Goal: Task Accomplishment & Management: Use online tool/utility

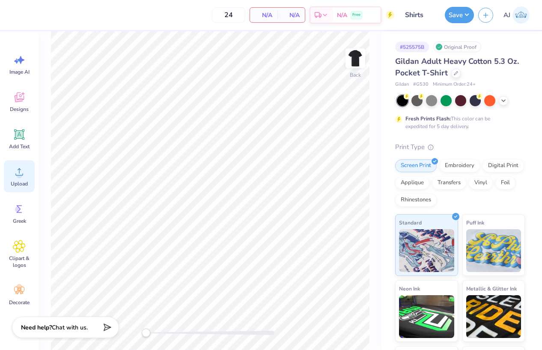
click at [9, 181] on div "Upload" at bounding box center [19, 176] width 31 height 32
click at [20, 173] on circle at bounding box center [19, 175] width 6 height 6
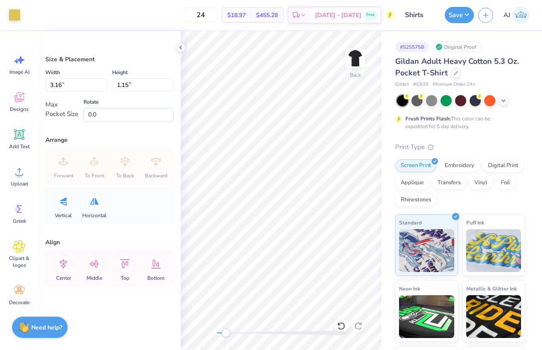
type input "3.16"
type input "1.15"
type input "3.07"
type input "1.11"
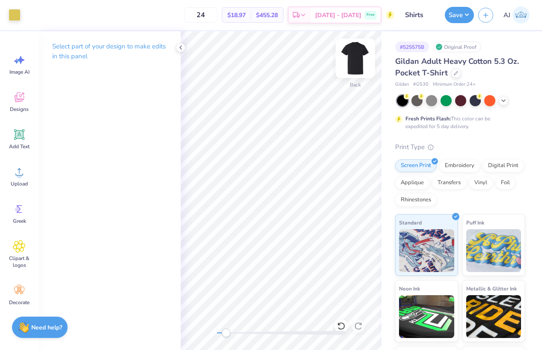
click at [354, 48] on img at bounding box center [355, 58] width 34 height 34
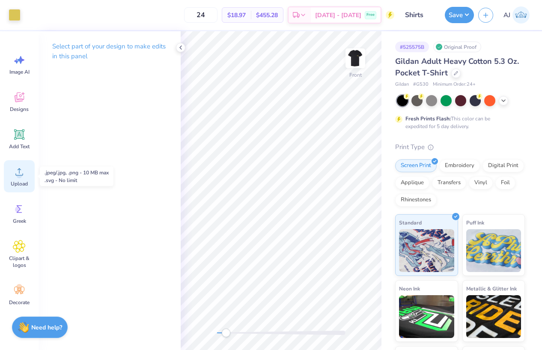
click at [17, 173] on icon at bounding box center [19, 171] width 13 height 13
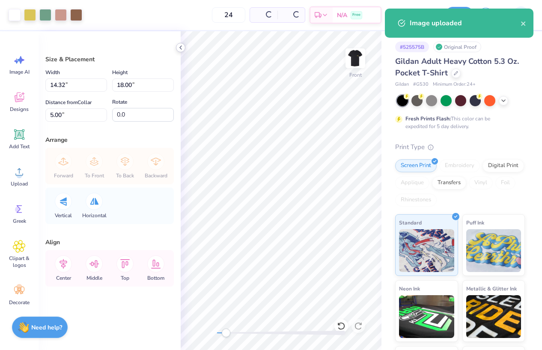
click at [183, 48] on icon at bounding box center [180, 47] width 7 height 7
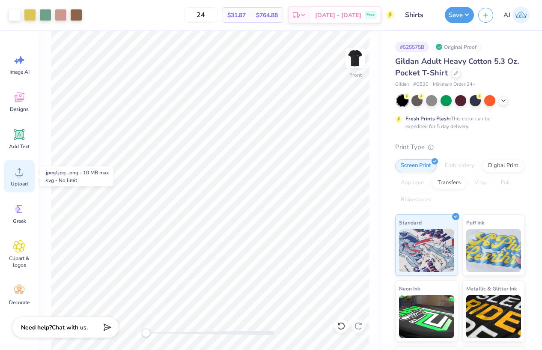
click at [20, 182] on span "Upload" at bounding box center [19, 183] width 17 height 7
click at [17, 95] on icon at bounding box center [19, 97] width 9 height 10
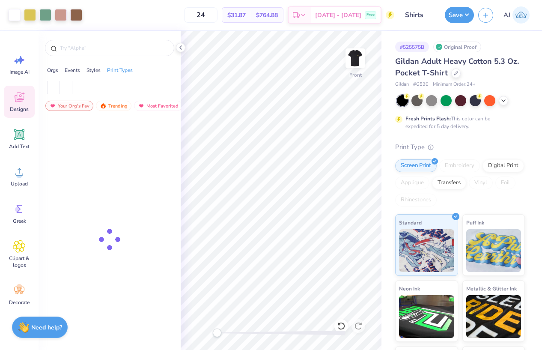
click at [17, 95] on icon at bounding box center [19, 97] width 9 height 10
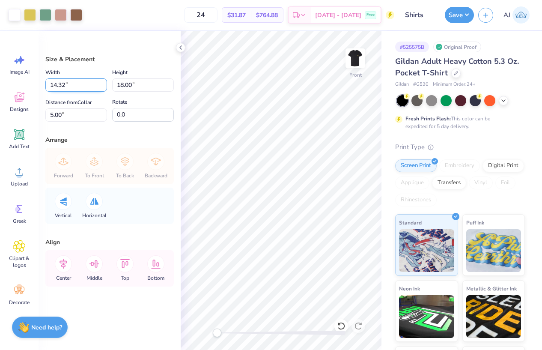
click at [68, 85] on input "14.32" at bounding box center [76, 84] width 62 height 13
click at [128, 86] on input "18.00" at bounding box center [143, 84] width 62 height 13
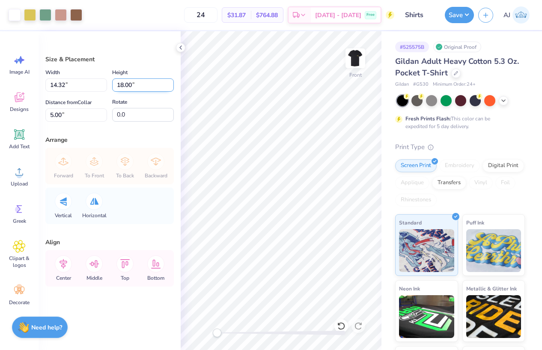
click at [128, 86] on input "18.00" at bounding box center [143, 84] width 62 height 13
type input "15"
type input "11.94"
type input "15.00"
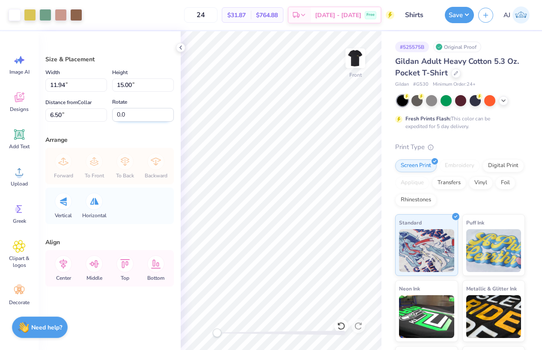
click at [120, 110] on input "0.0" at bounding box center [143, 115] width 62 height 14
click at [48, 116] on input "6.50" at bounding box center [76, 114] width 62 height 13
type input "3"
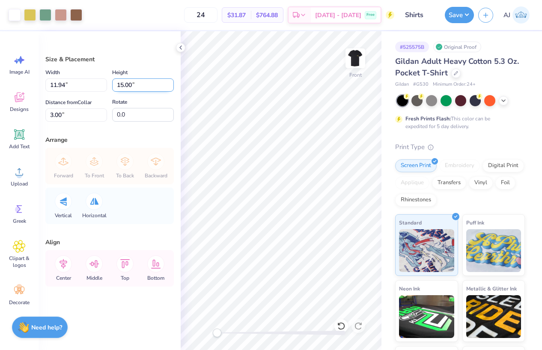
click at [128, 86] on input "15.00" at bounding box center [143, 84] width 62 height 13
type input "14"
type input "11.14"
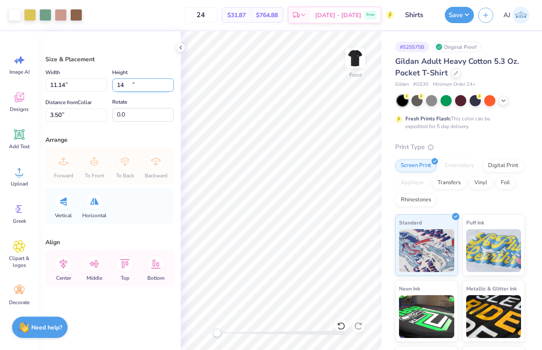
type input "14.00"
click at [62, 114] on input "3.50" at bounding box center [76, 114] width 62 height 13
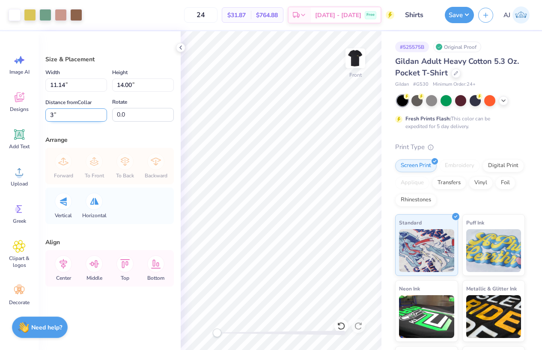
type input "3"
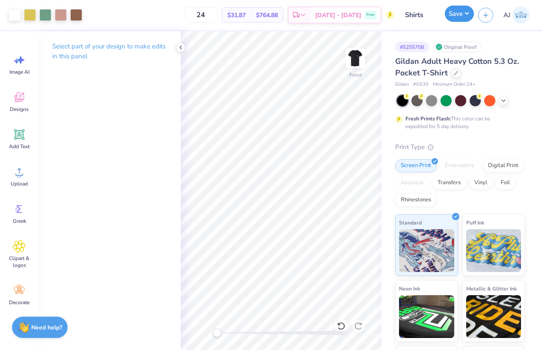
click at [467, 14] on button "Save" at bounding box center [459, 14] width 29 height 16
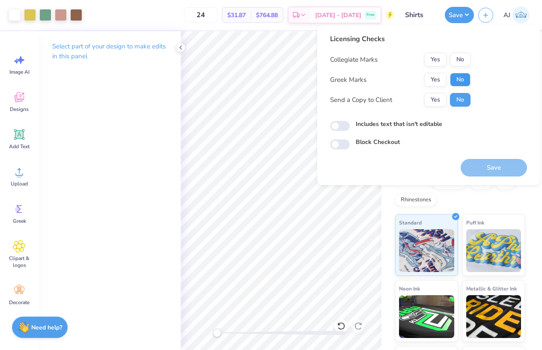
click at [467, 76] on button "No" at bounding box center [460, 80] width 21 height 14
click at [465, 65] on button "No" at bounding box center [460, 60] width 21 height 14
click at [337, 124] on input "Includes text that isn't editable" at bounding box center [340, 126] width 20 height 10
checkbox input "true"
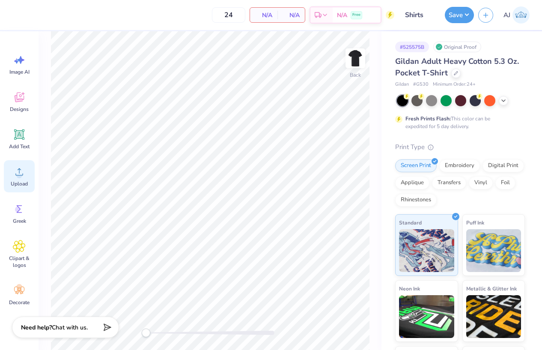
click at [25, 171] on icon at bounding box center [19, 171] width 13 height 13
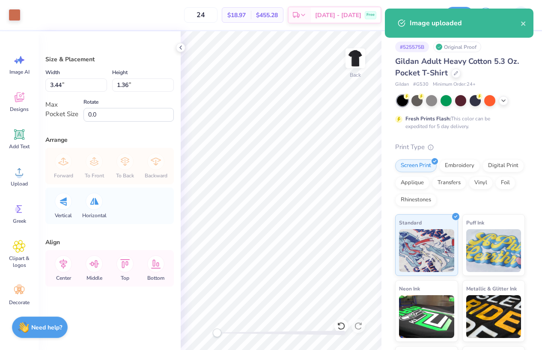
type input "3.09"
type input "1.22"
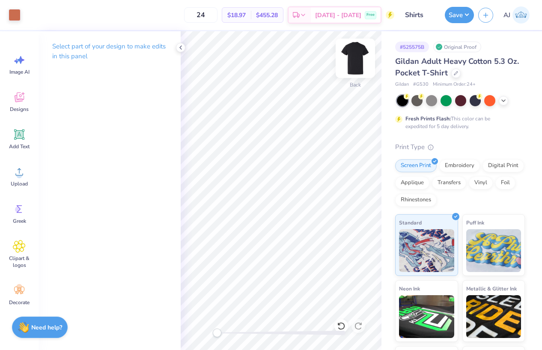
click at [351, 65] on img at bounding box center [355, 58] width 34 height 34
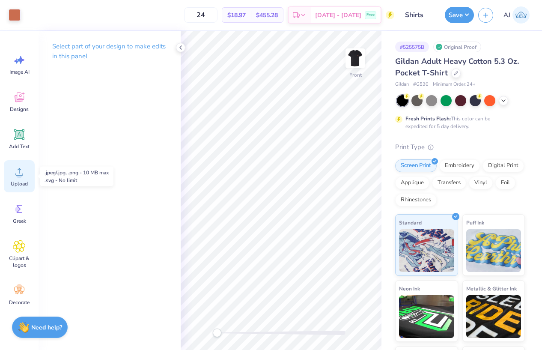
click at [24, 171] on icon at bounding box center [19, 171] width 13 height 13
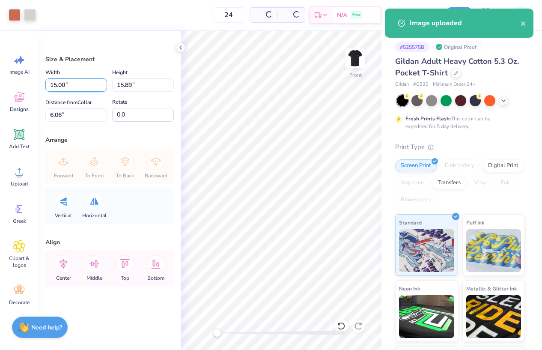
click at [58, 86] on input "15.00" at bounding box center [76, 84] width 62 height 13
type input "12.00"
type input "12.71"
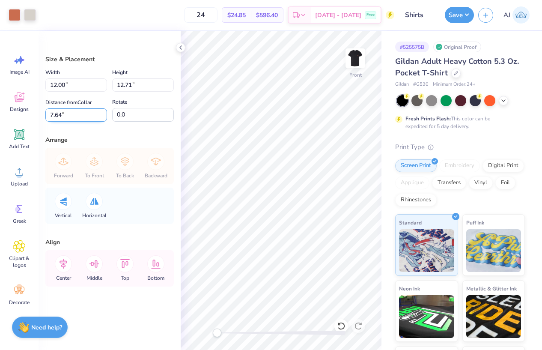
click at [59, 115] on input "7.64" at bounding box center [76, 114] width 62 height 13
type input "3"
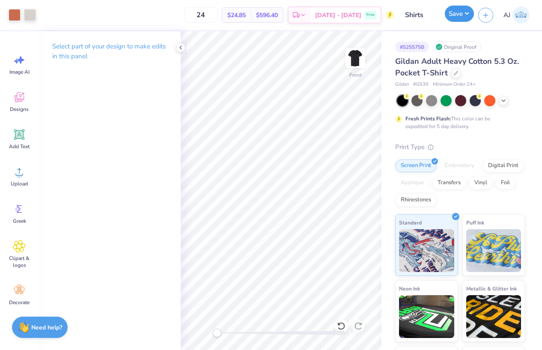
click at [467, 12] on button "Save" at bounding box center [459, 14] width 29 height 16
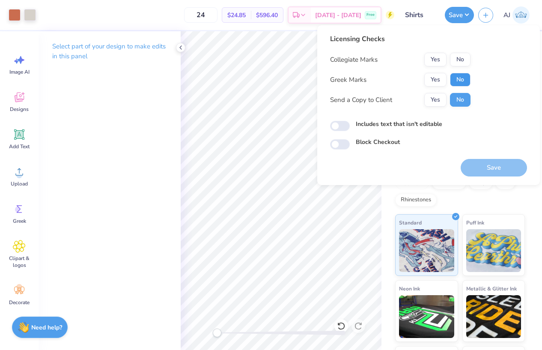
click at [461, 77] on button "No" at bounding box center [460, 80] width 21 height 14
click at [462, 60] on button "No" at bounding box center [460, 60] width 21 height 14
click at [431, 82] on button "Yes" at bounding box center [435, 80] width 22 height 14
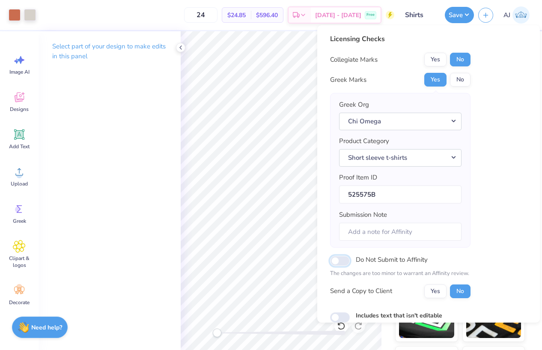
click at [342, 265] on input "Do Not Submit to Affinity" at bounding box center [340, 261] width 20 height 10
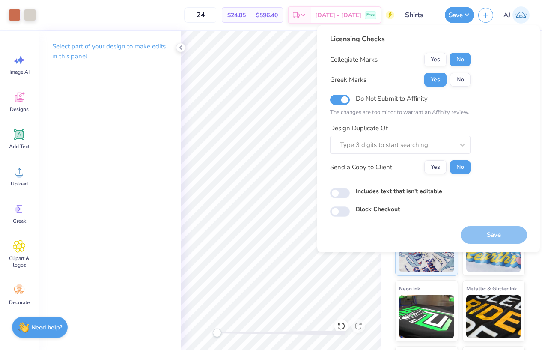
click at [350, 99] on div "Do Not Submit to Affinity" at bounding box center [400, 98] width 140 height 11
click at [348, 100] on input "Do Not Submit to Affinity" at bounding box center [340, 100] width 20 height 10
checkbox input "false"
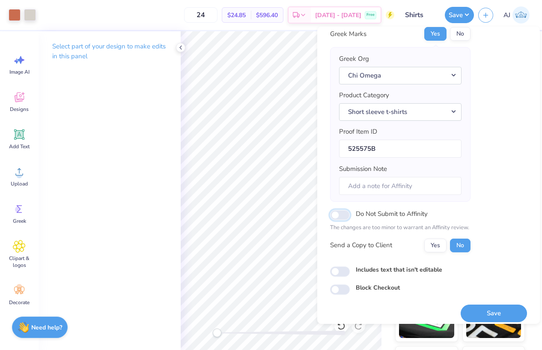
scroll to position [53, 0]
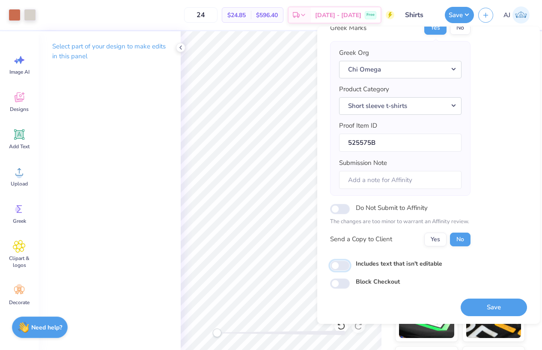
click at [344, 261] on input "Includes text that isn't editable" at bounding box center [340, 265] width 20 height 10
checkbox input "true"
click at [485, 309] on button "Save" at bounding box center [494, 307] width 66 height 18
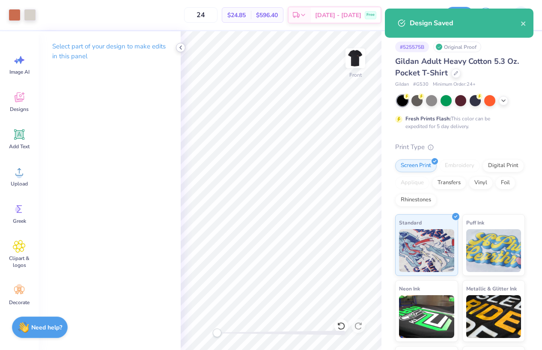
click at [181, 47] on icon at bounding box center [180, 47] width 7 height 7
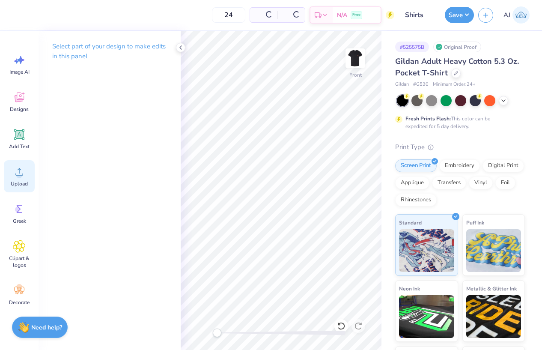
click at [21, 174] on circle at bounding box center [19, 175] width 6 height 6
click at [24, 176] on icon at bounding box center [19, 171] width 13 height 13
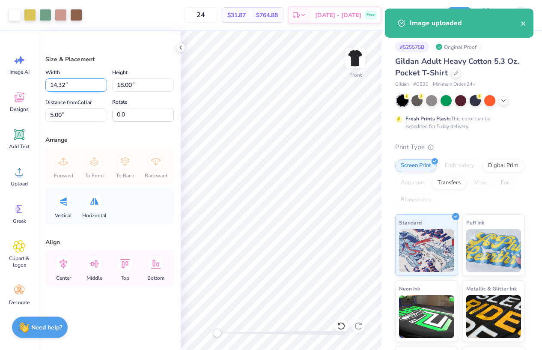
click at [60, 85] on input "14.32" at bounding box center [76, 84] width 62 height 13
type input "12.00"
type input "15.08"
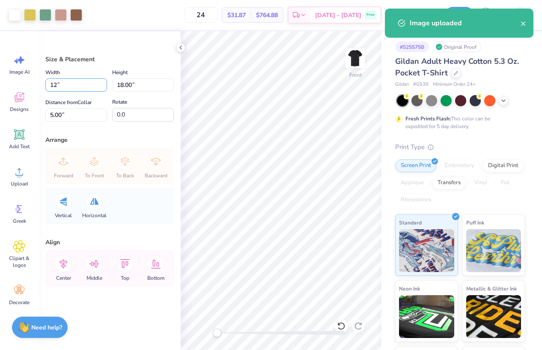
type input "6.46"
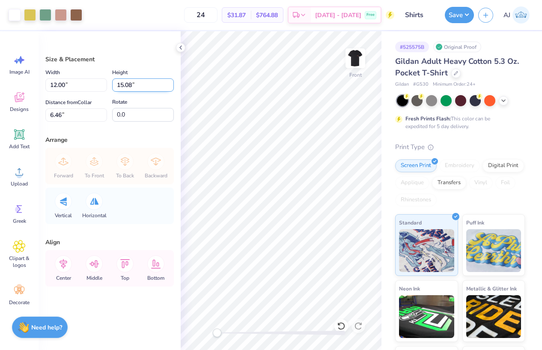
click at [121, 80] on input "15.08" at bounding box center [143, 84] width 62 height 13
type input "14"
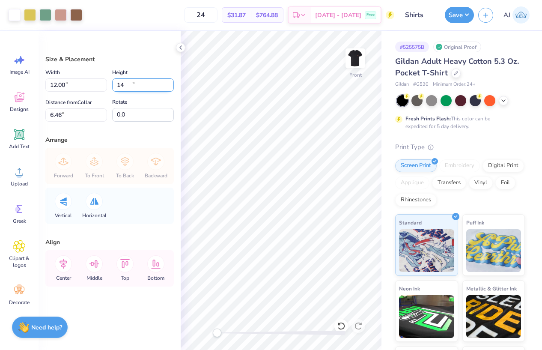
type input "11.14"
type input "14.00"
click at [53, 111] on input "7.00" at bounding box center [76, 114] width 62 height 13
type input "3"
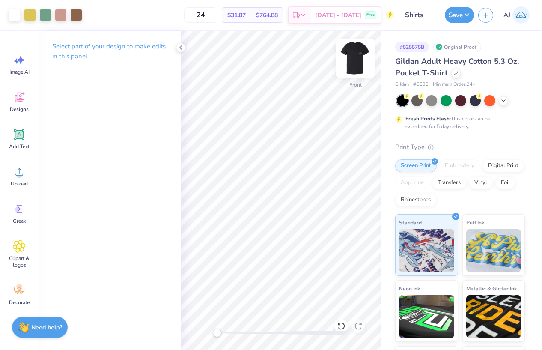
click at [363, 66] on img at bounding box center [355, 58] width 34 height 34
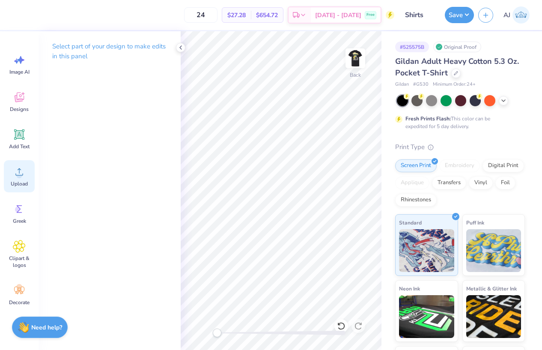
click at [17, 181] on span "Upload" at bounding box center [19, 183] width 17 height 7
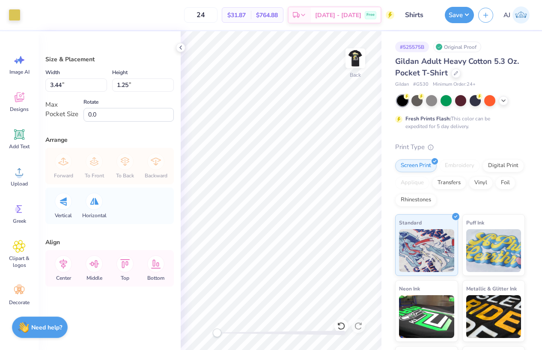
type input "2.91"
type input "1.06"
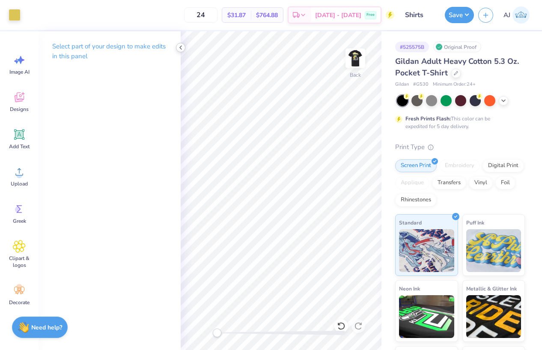
click at [184, 48] on icon at bounding box center [180, 47] width 7 height 7
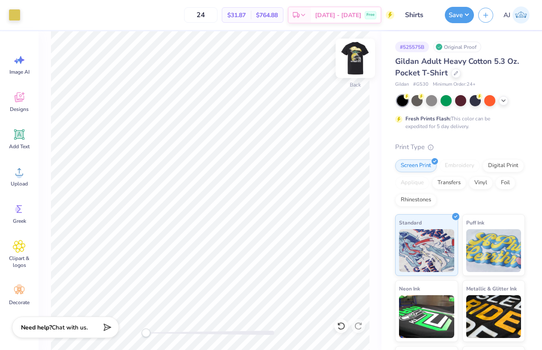
click at [358, 56] on img at bounding box center [355, 58] width 34 height 34
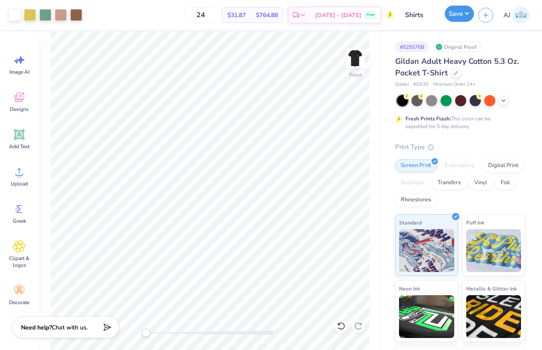
click at [467, 13] on button "Save" at bounding box center [459, 14] width 29 height 16
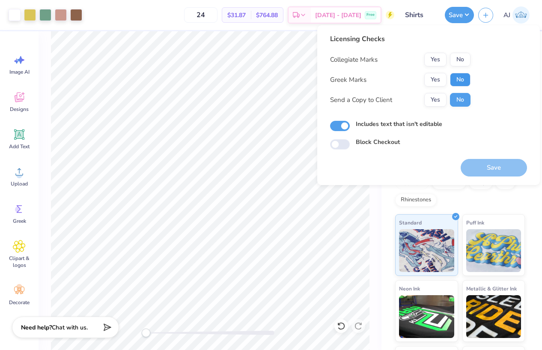
click at [458, 78] on button "No" at bounding box center [460, 80] width 21 height 14
click at [465, 56] on button "No" at bounding box center [460, 60] width 21 height 14
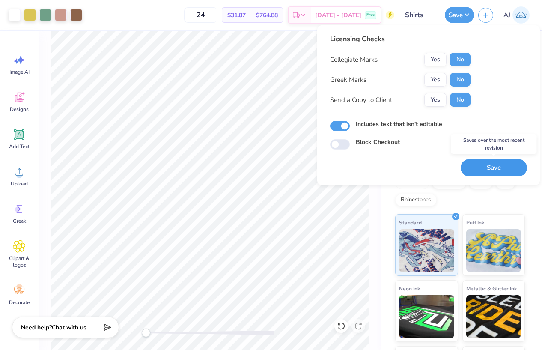
click at [479, 172] on button "Save" at bounding box center [494, 168] width 66 height 18
